Goal: Navigation & Orientation: Locate item on page

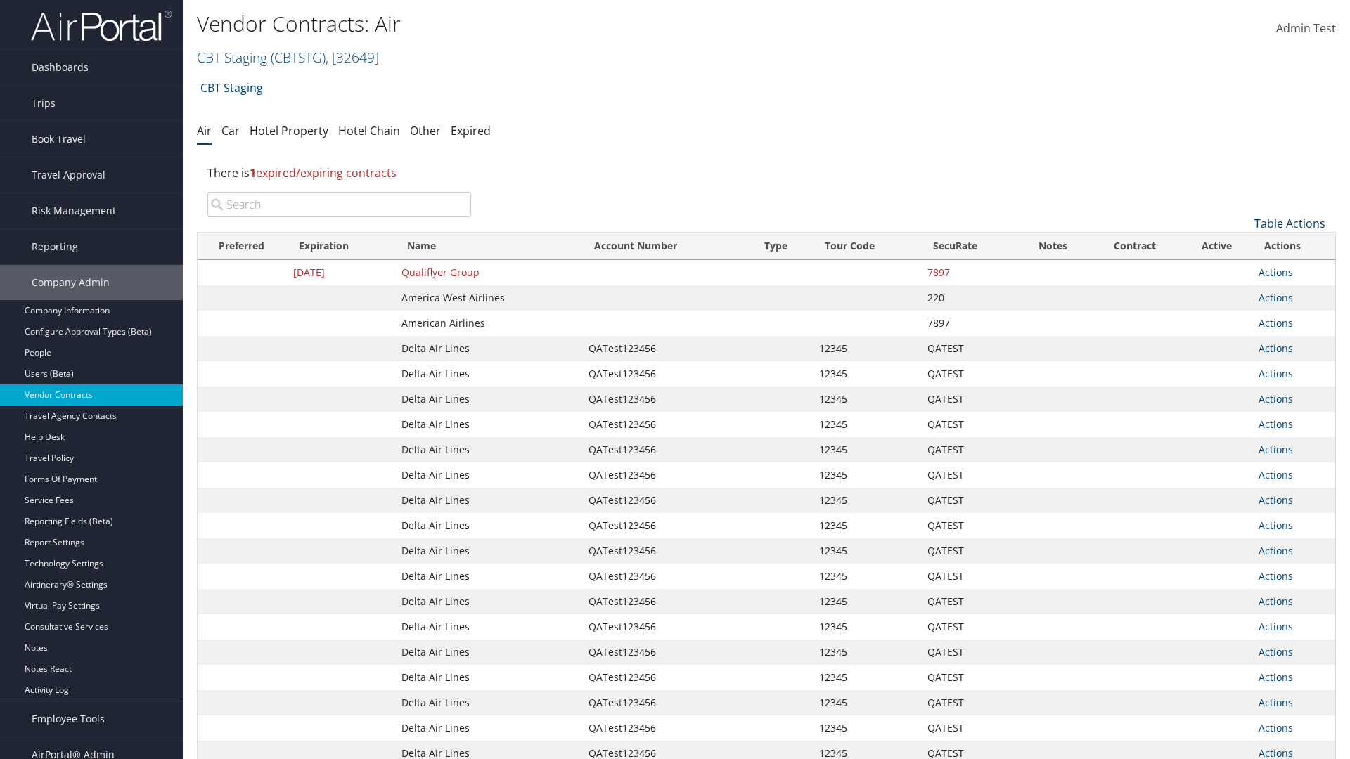
click at [1289, 224] on link "Table Actions" at bounding box center [1289, 223] width 71 height 15
click at [1242, 317] on link "Page Length" at bounding box center [1242, 317] width 185 height 24
click at [1242, 295] on link "50" at bounding box center [1242, 295] width 185 height 24
click at [1289, 224] on link "Table Actions" at bounding box center [1289, 223] width 71 height 15
click at [1242, 317] on link "Page Length" at bounding box center [1242, 317] width 185 height 24
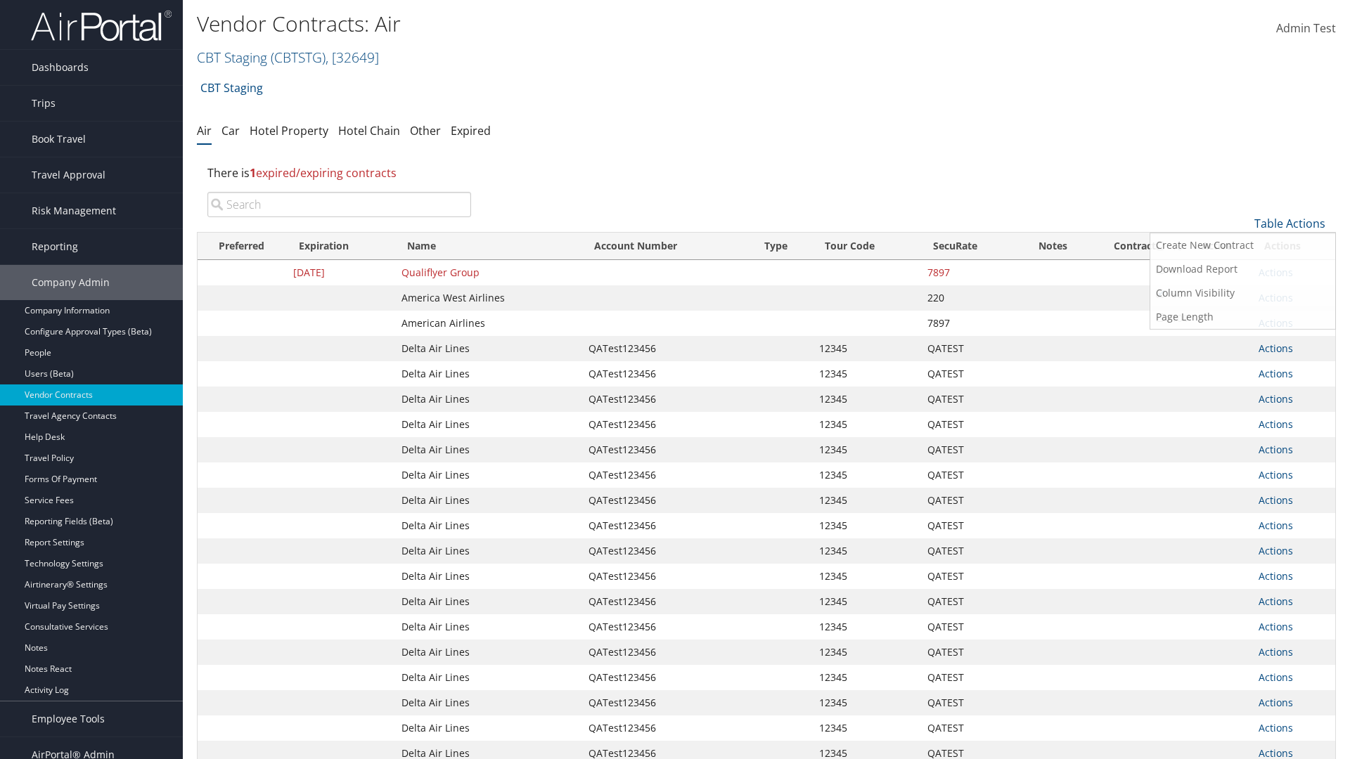
click at [1242, 318] on link "100" at bounding box center [1242, 318] width 185 height 24
click at [1289, 224] on link "Table Actions" at bounding box center [1289, 223] width 71 height 15
click at [1242, 317] on link "Page Length" at bounding box center [1242, 317] width 185 height 24
click at [1242, 247] on link "10" at bounding box center [1242, 247] width 185 height 24
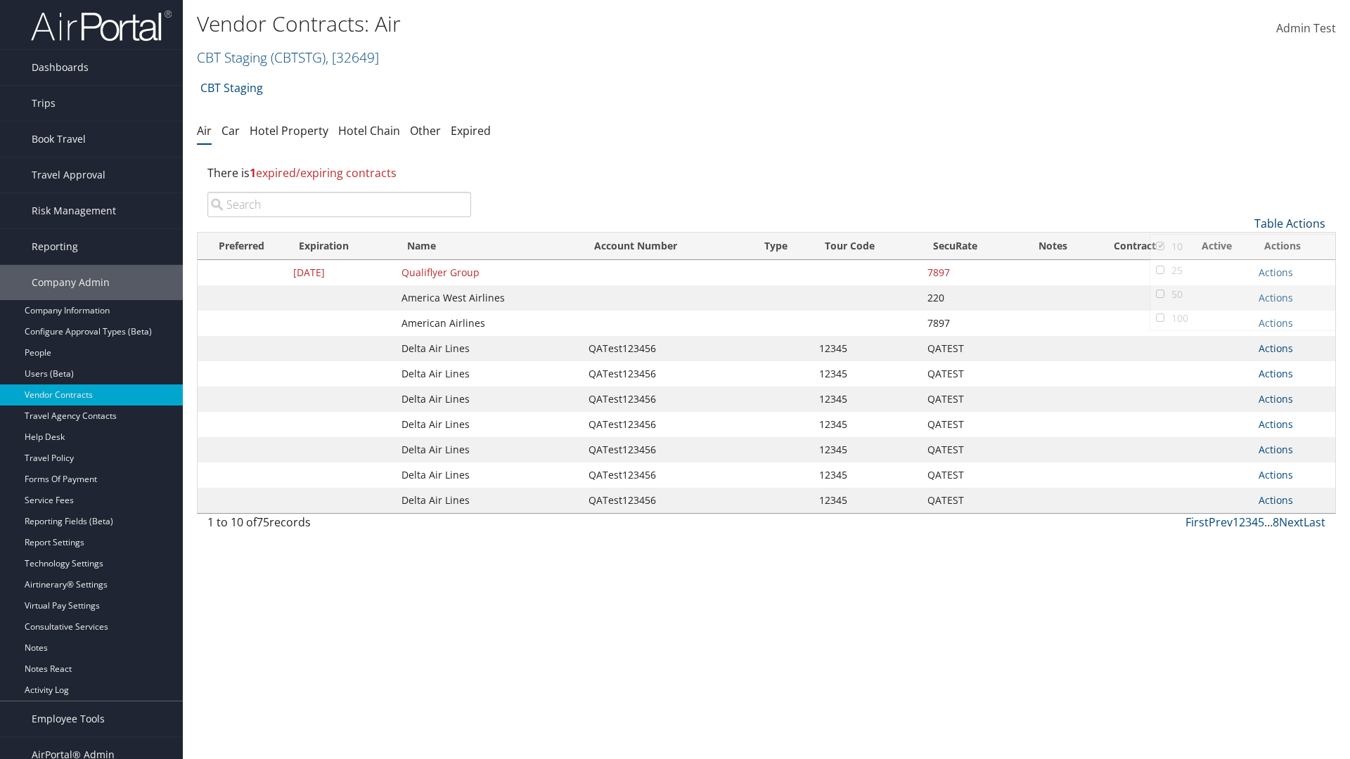
click at [1289, 224] on link "Table Actions" at bounding box center [1289, 223] width 71 height 15
click at [1242, 317] on link "Page Length" at bounding box center [1242, 317] width 185 height 24
click at [1242, 271] on link "25" at bounding box center [1242, 271] width 185 height 24
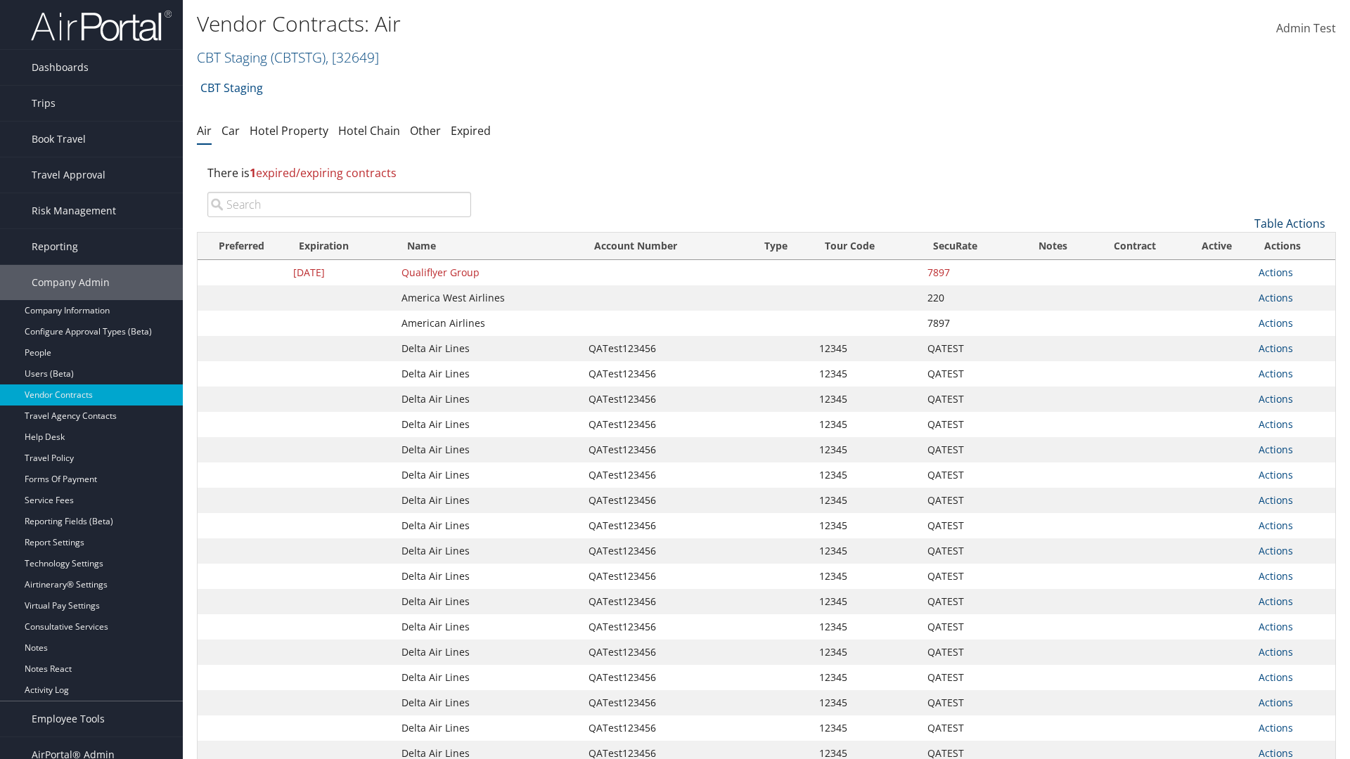
click at [1289, 216] on link "Table Actions" at bounding box center [1289, 223] width 71 height 15
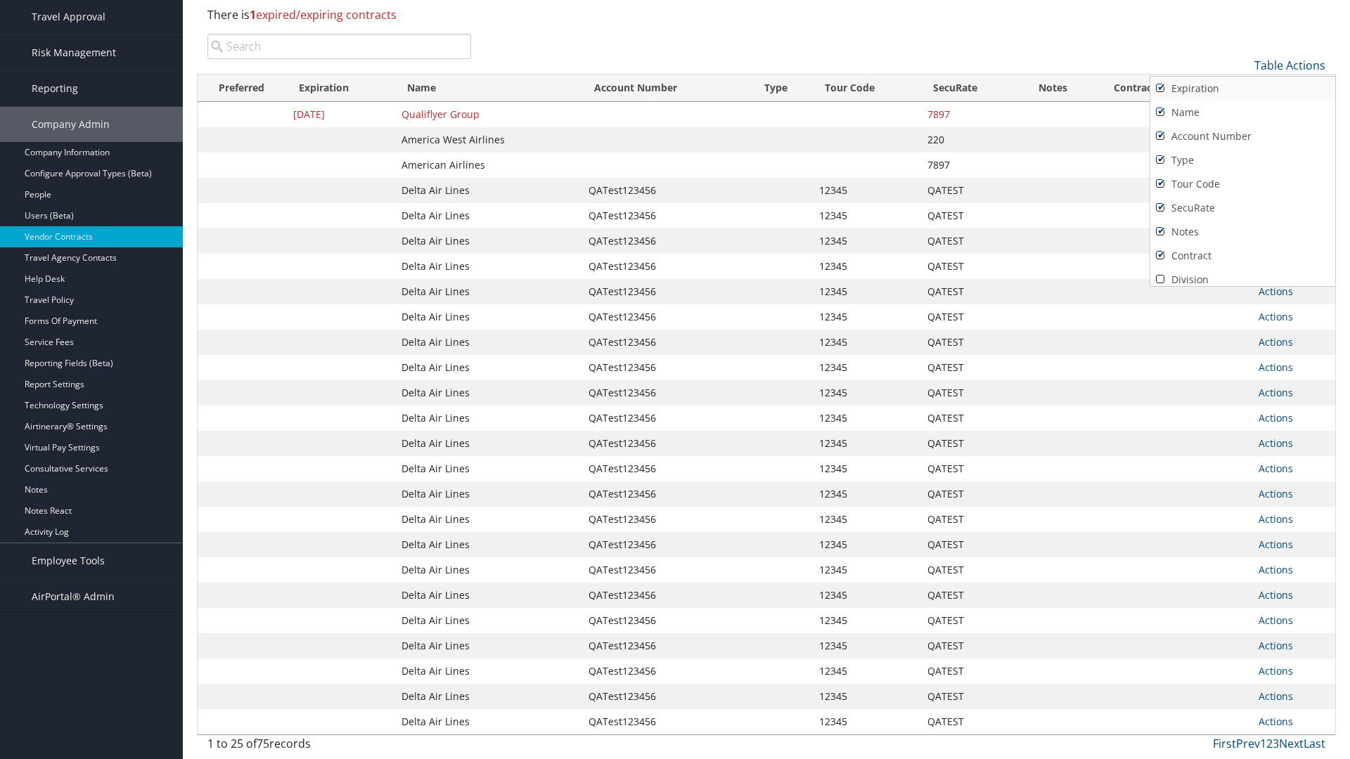
click at [1242, 89] on link "Expiration" at bounding box center [1242, 89] width 185 height 24
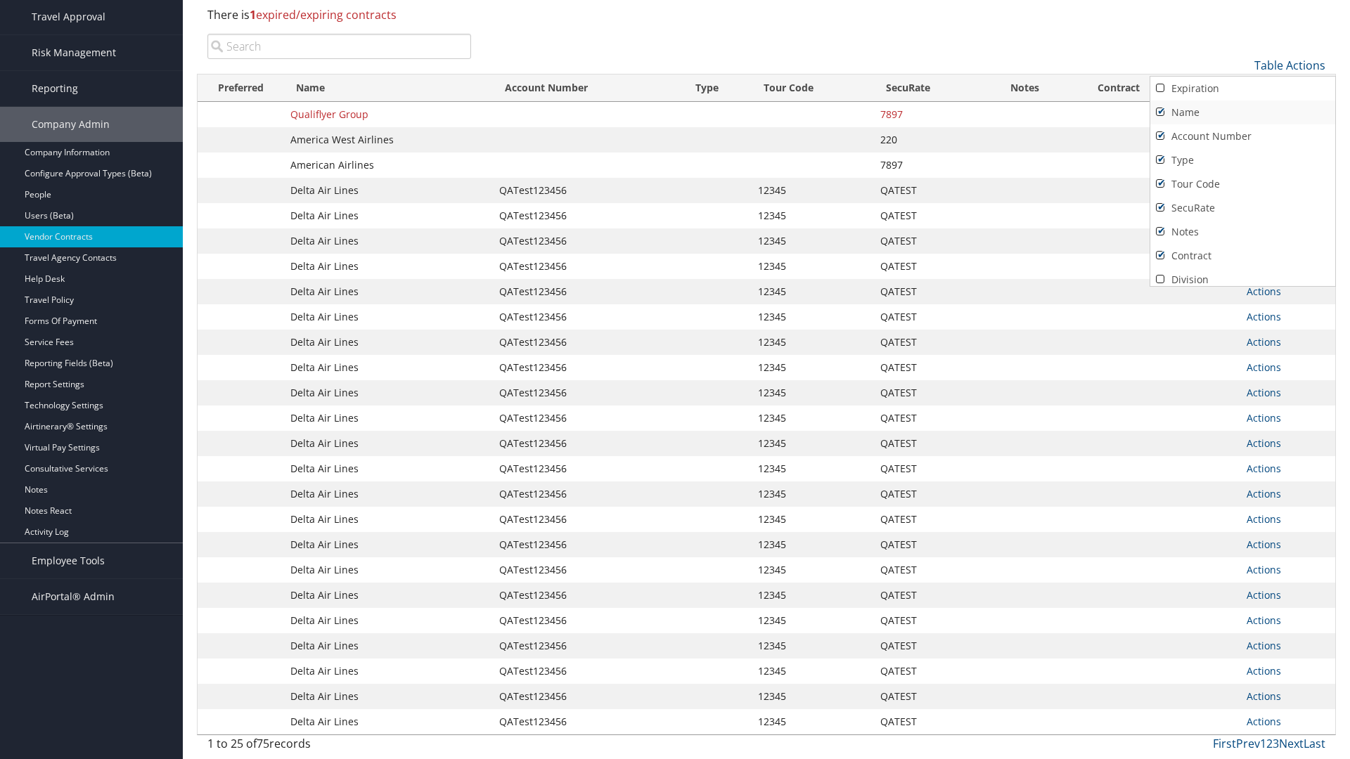
click at [1242, 112] on link "Name" at bounding box center [1242, 113] width 185 height 24
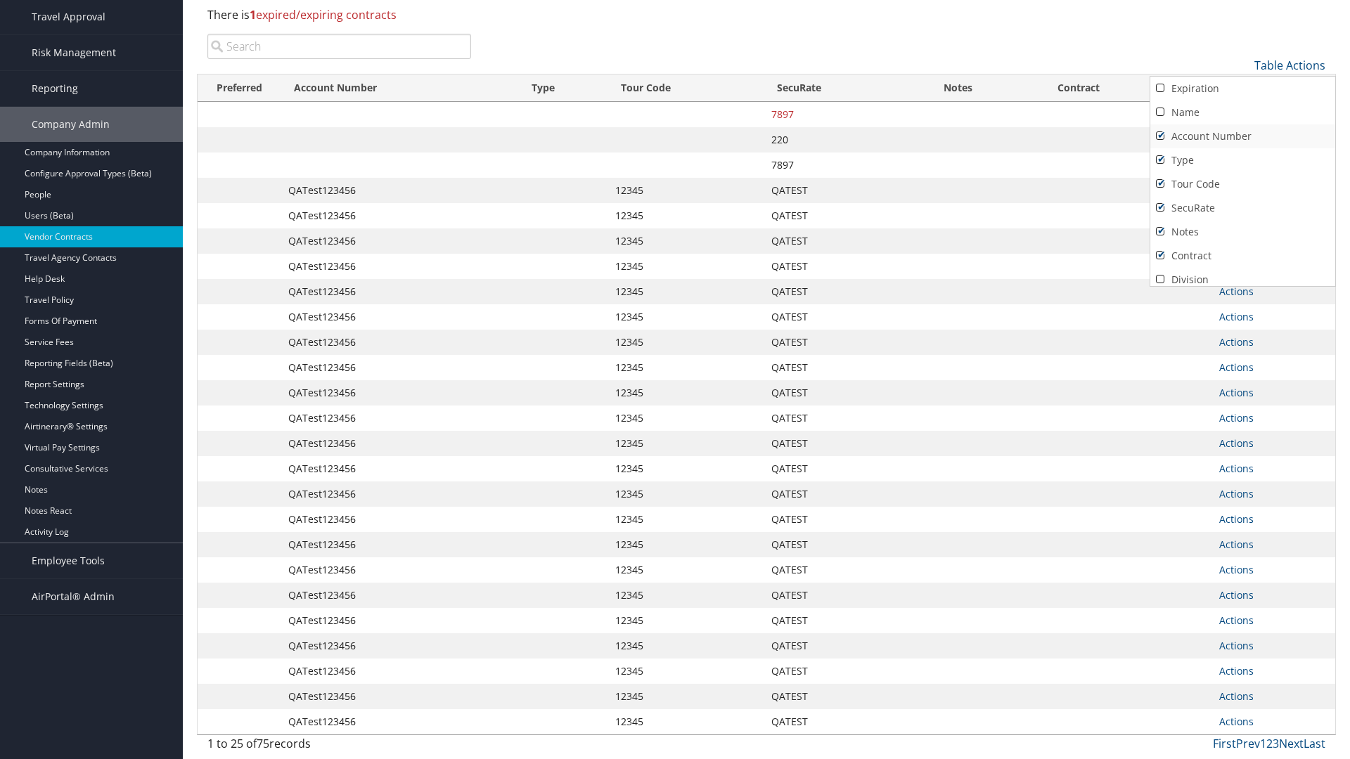
click at [1242, 136] on link "Account Number" at bounding box center [1242, 136] width 185 height 24
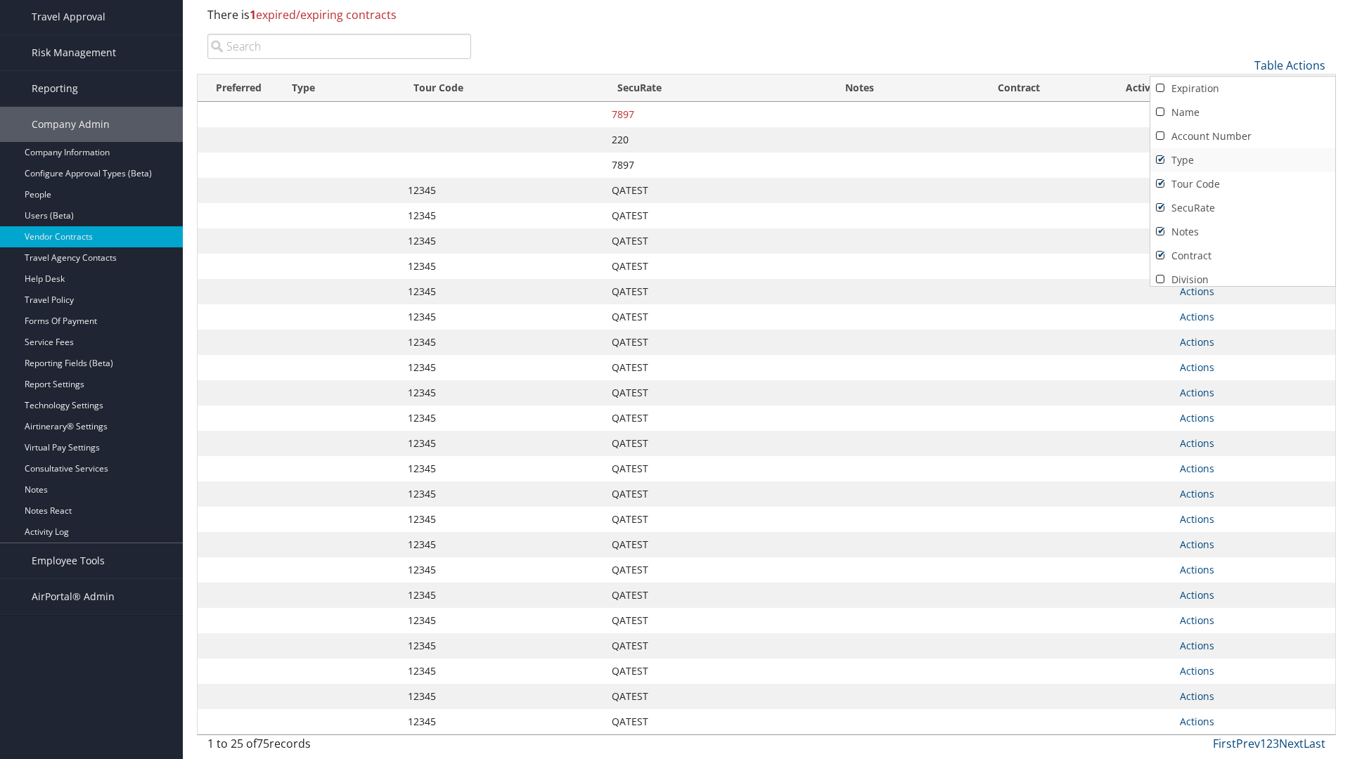
click at [1242, 160] on link "Type" at bounding box center [1242, 160] width 185 height 24
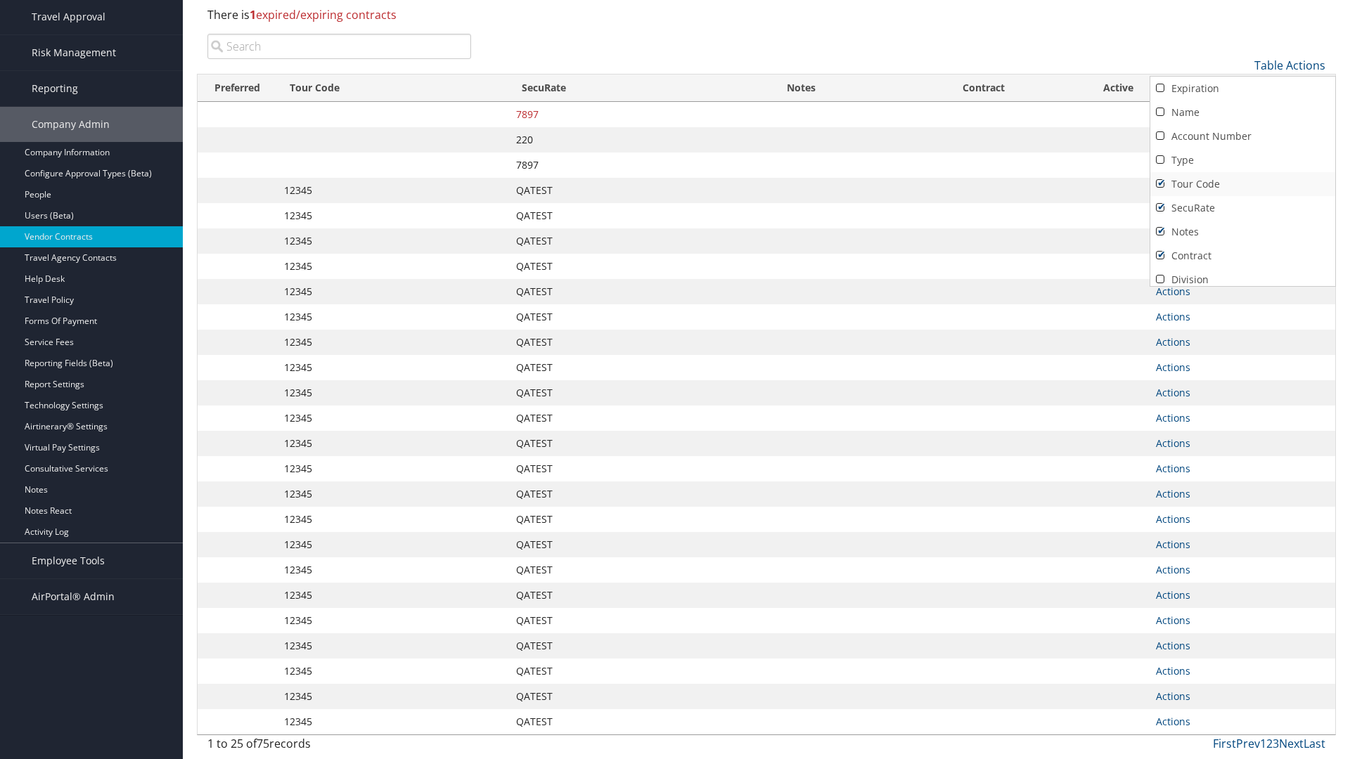
click at [1242, 184] on link "Tour Code" at bounding box center [1242, 184] width 185 height 24
